Goal: Ask a question

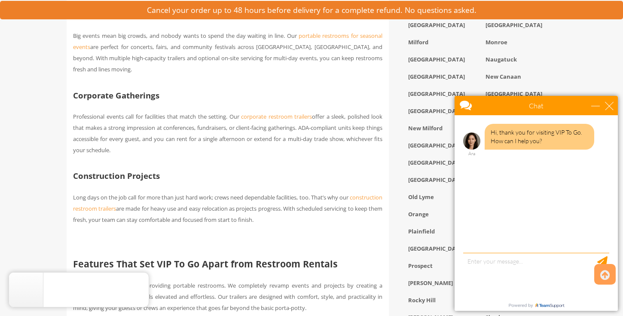
scroll to position [1075, 0]
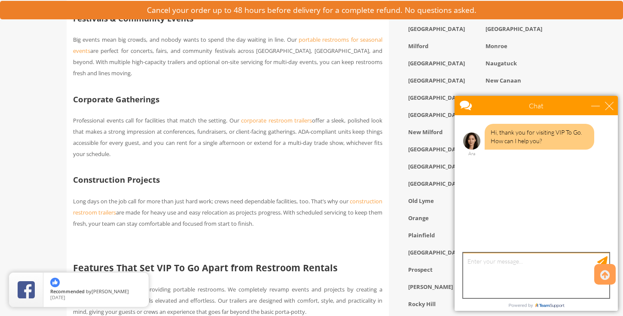
click at [503, 269] on textarea "type your message" at bounding box center [536, 275] width 146 height 45
type textarea "Hello I am looking to get a quote for a smaller trailer"
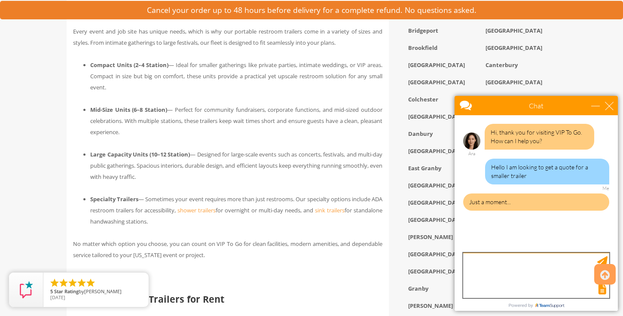
scroll to position [643, 0]
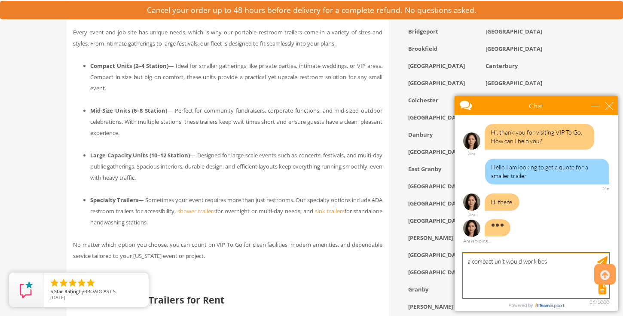
type textarea "a compact unit would work best"
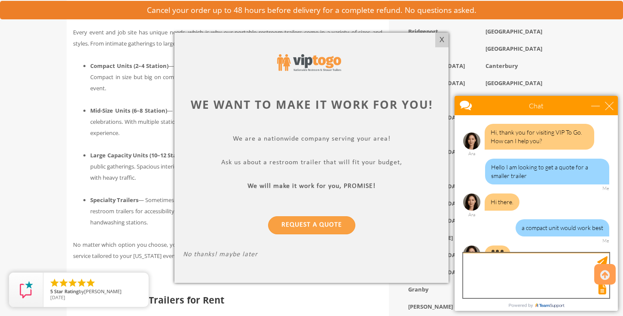
scroll to position [17, 0]
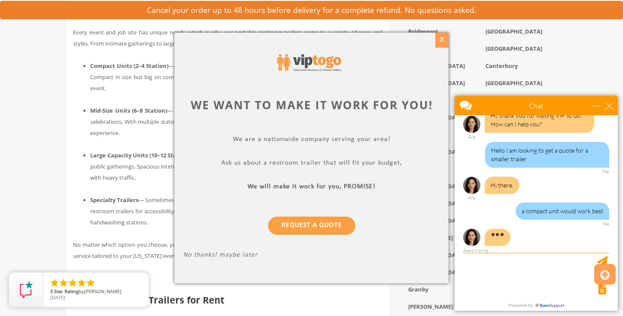
click at [444, 42] on div "X" at bounding box center [441, 40] width 13 height 15
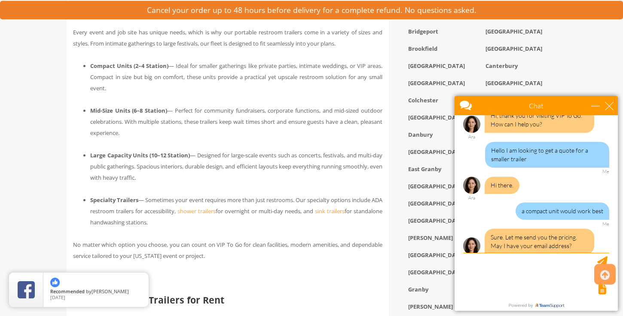
scroll to position [25, 0]
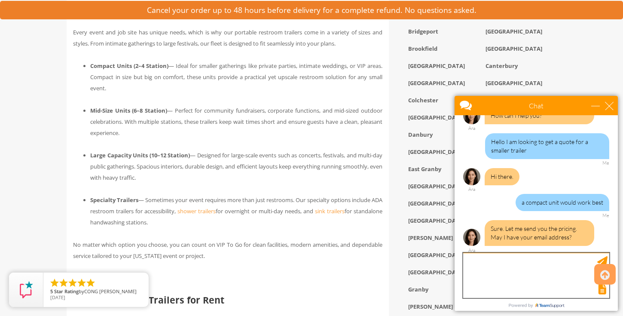
click at [508, 267] on textarea "type your message" at bounding box center [536, 275] width 146 height 45
type textarea "[PERSON_NAME][EMAIL_ADDRESS][DOMAIN_NAME]"
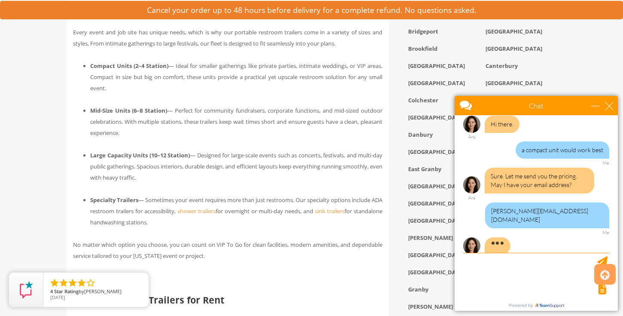
scroll to position [114, 0]
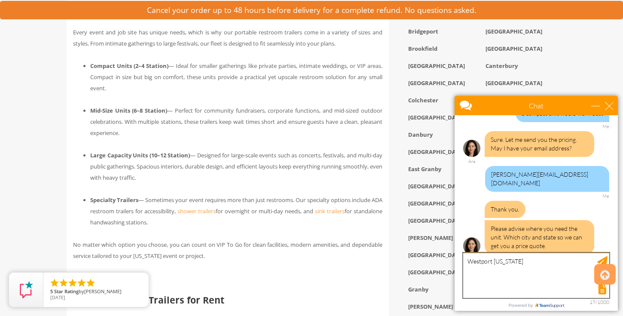
type textarea "Westport [US_STATE]"
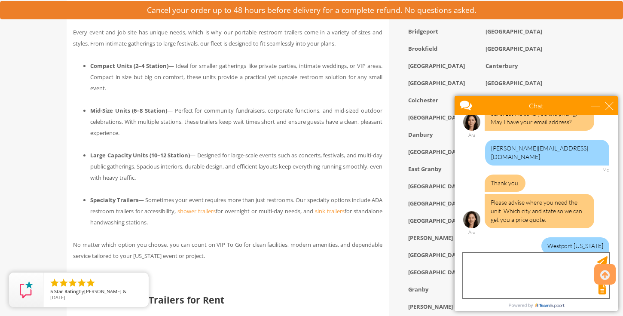
scroll to position [194, 0]
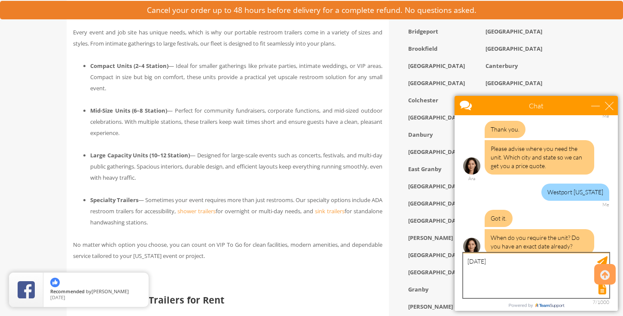
type textarea "[DATE]"
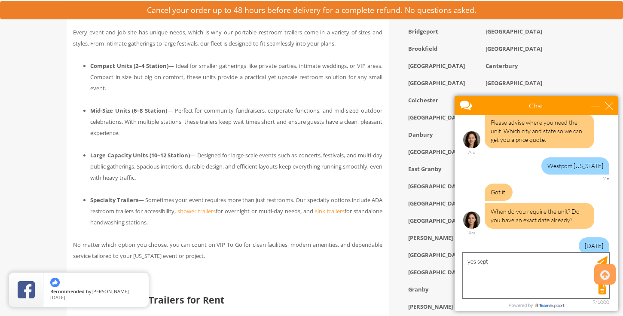
scroll to position [247, 0]
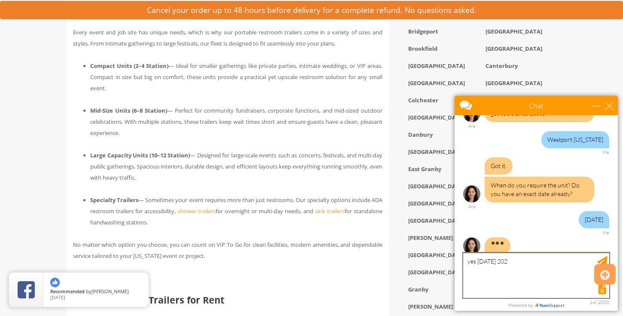
type textarea "yes [DATE]"
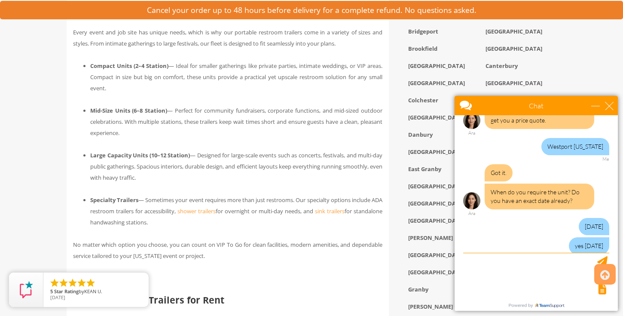
scroll to position [266, 0]
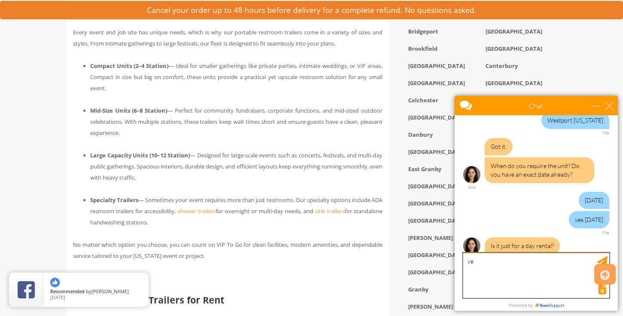
type textarea "yes"
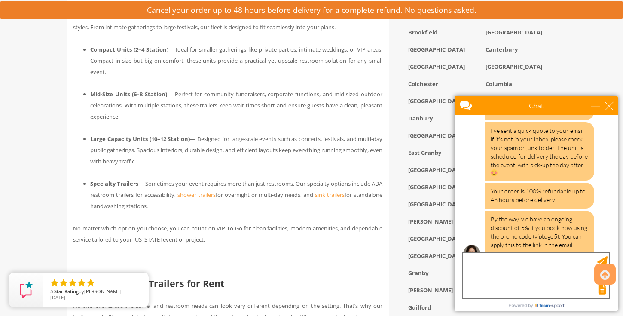
scroll to position [549, 0]
click at [522, 263] on textarea "type your message" at bounding box center [536, 275] width 146 height 45
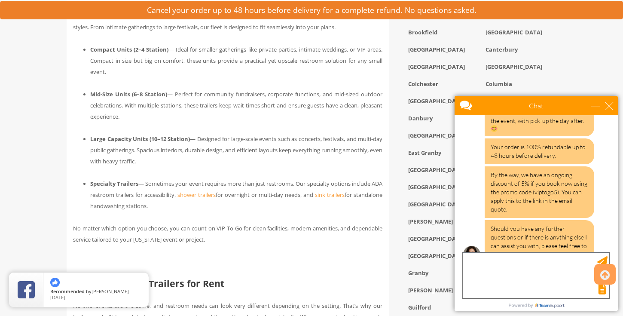
scroll to position [622, 0]
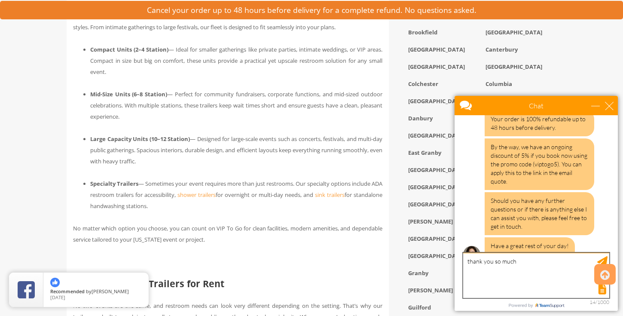
type textarea "thank you so much"
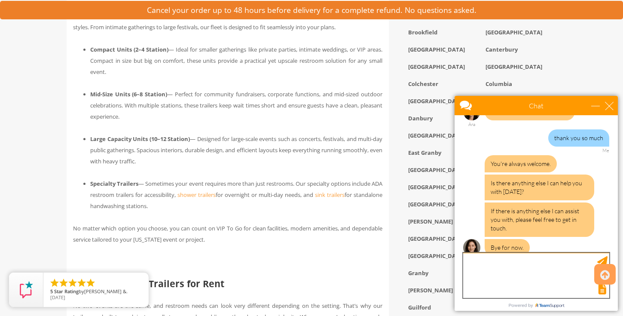
scroll to position [757, 0]
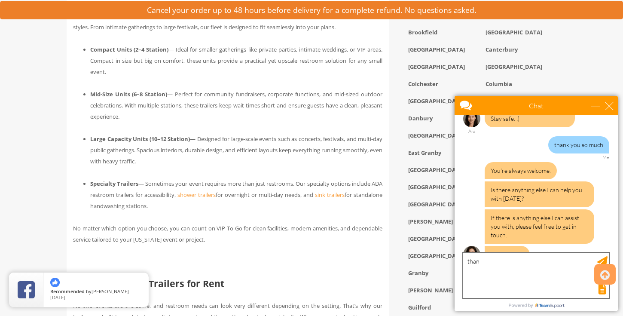
type textarea "thank"
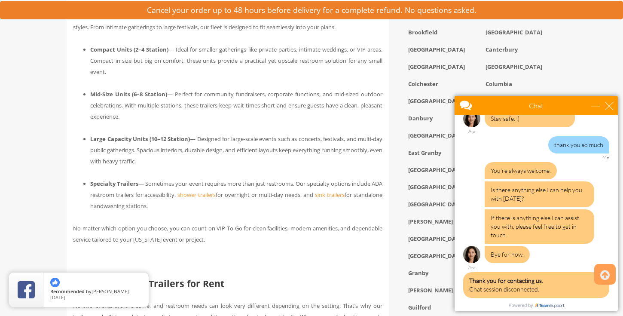
scroll to position [833, 0]
